Goal: Information Seeking & Learning: Compare options

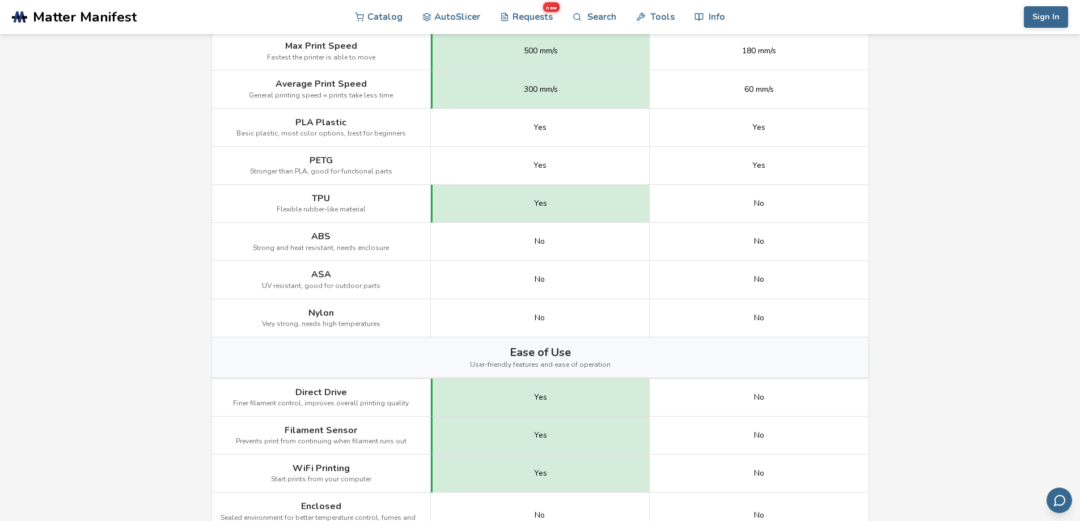
scroll to position [907, 0]
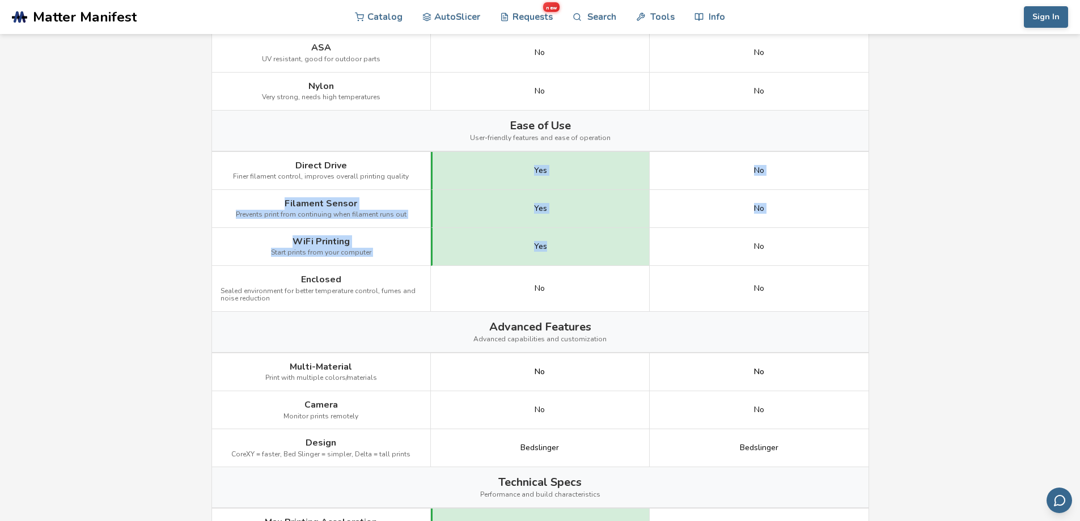
drag, startPoint x: 534, startPoint y: 169, endPoint x: 553, endPoint y: 265, distance: 98.1
click at [0, 0] on div "Image Details View Artillery Sidewinder X4 Plus Details View Ender 3 Pro Detail…" at bounding box center [0, 0] width 0 height 0
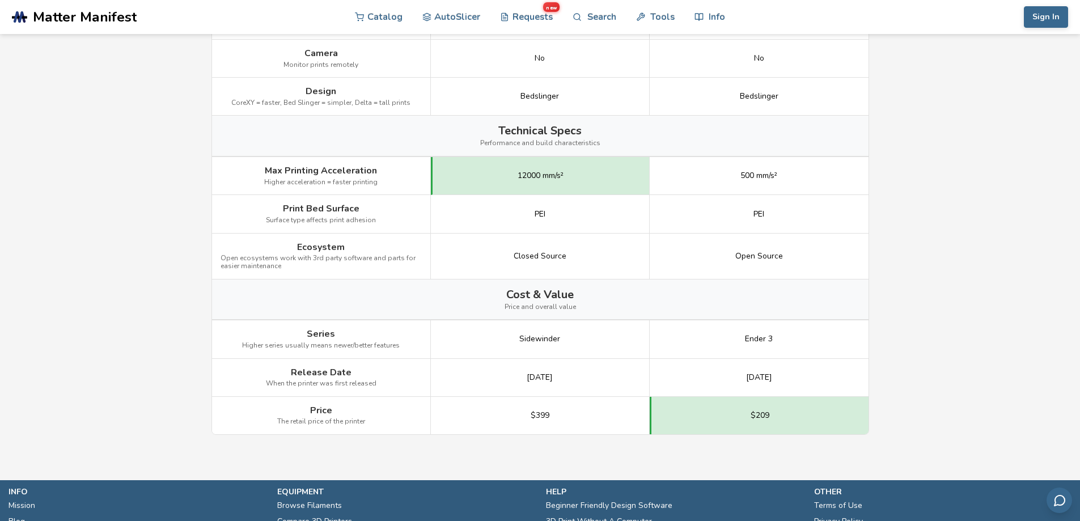
scroll to position [1360, 0]
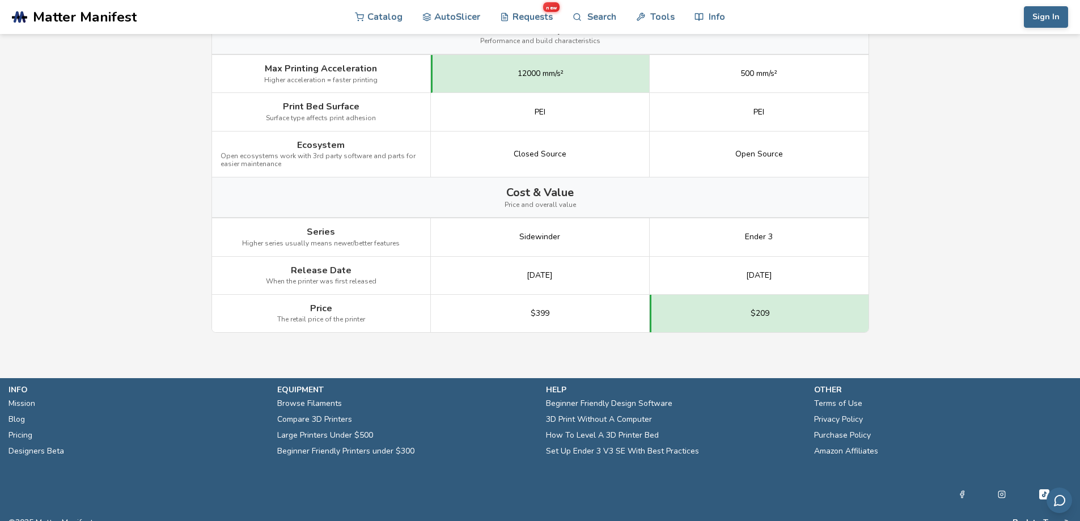
click at [555, 155] on span "Closed Source" at bounding box center [539, 154] width 53 height 9
drag, startPoint x: 555, startPoint y: 155, endPoint x: 480, endPoint y: 152, distance: 74.9
click at [480, 152] on div "Closed Source" at bounding box center [540, 154] width 219 height 46
click at [469, 154] on div "Closed Source" at bounding box center [540, 154] width 219 height 46
click at [480, 153] on div "Closed Source" at bounding box center [540, 154] width 219 height 46
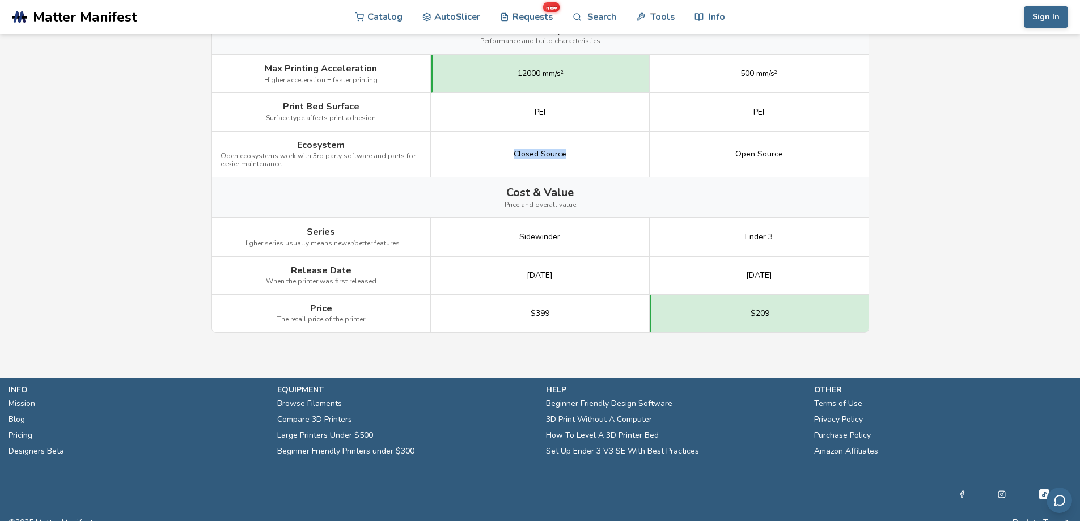
drag, startPoint x: 511, startPoint y: 155, endPoint x: 604, endPoint y: 158, distance: 93.0
click at [604, 158] on div "Closed Source" at bounding box center [540, 154] width 219 height 46
click at [618, 167] on div "Closed Source" at bounding box center [540, 154] width 219 height 46
